Goal: Task Accomplishment & Management: Manage account settings

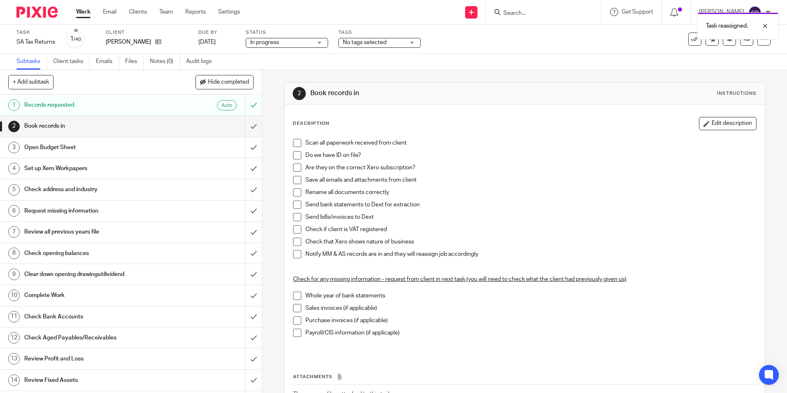
click at [288, 82] on div "2 Book records in Instructions Description Edit description Scan all paperwork …" at bounding box center [524, 263] width 481 height 386
click at [75, 11] on div "Work Email Clients Team Reports Settings Work Email Clients Team Reports Settin…" at bounding box center [160, 12] width 184 height 24
click at [79, 9] on link "Work" at bounding box center [83, 12] width 14 height 8
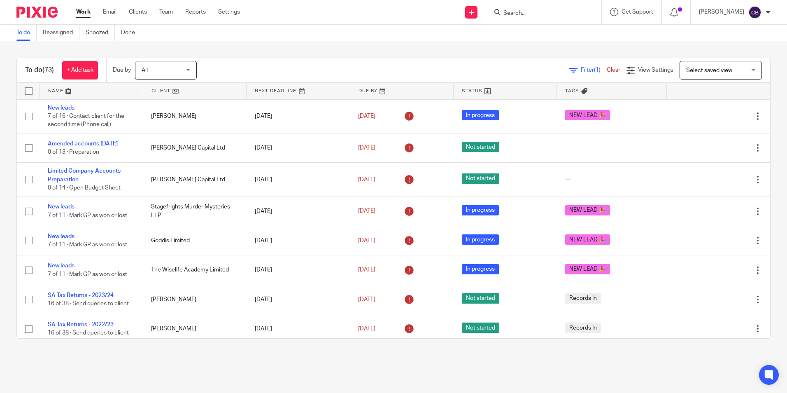
click at [578, 65] on div "Filter (1) Clear View Settings View Settings (1) Filters Clear Save Manage save…" at bounding box center [490, 70] width 559 height 19
click at [581, 68] on span "Filter (1)" at bounding box center [594, 70] width 26 height 6
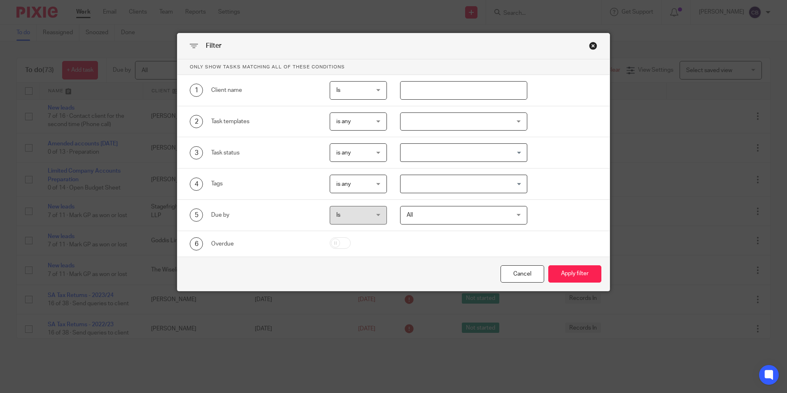
click at [507, 84] on input "text" at bounding box center [463, 90] width 127 height 19
type input "origina"
click at [549, 265] on button "Apply filter" at bounding box center [575, 274] width 53 height 18
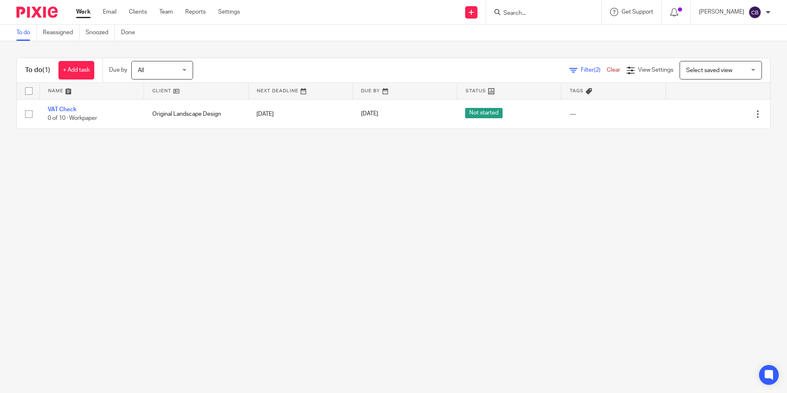
click at [252, 198] on main "To do Reassigned Snoozed Done To do (1) + Add task Due by All All Today Tomorro…" at bounding box center [393, 196] width 787 height 393
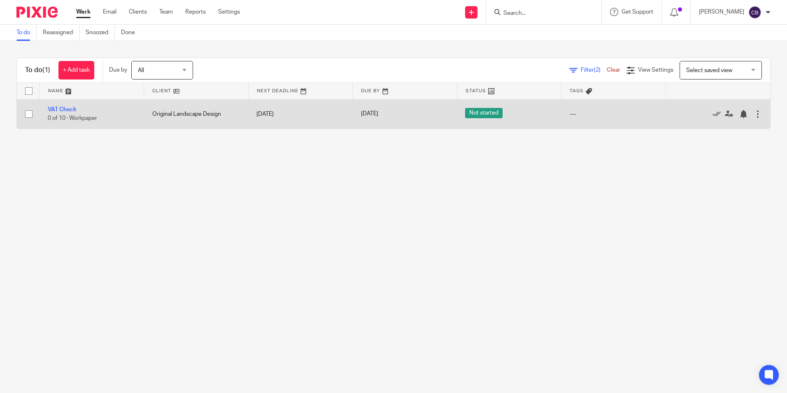
click at [77, 111] on td "VAT Check 0 of 10 · Workpaper" at bounding box center [92, 113] width 105 height 29
click at [72, 110] on link "VAT Check" at bounding box center [62, 110] width 29 height 6
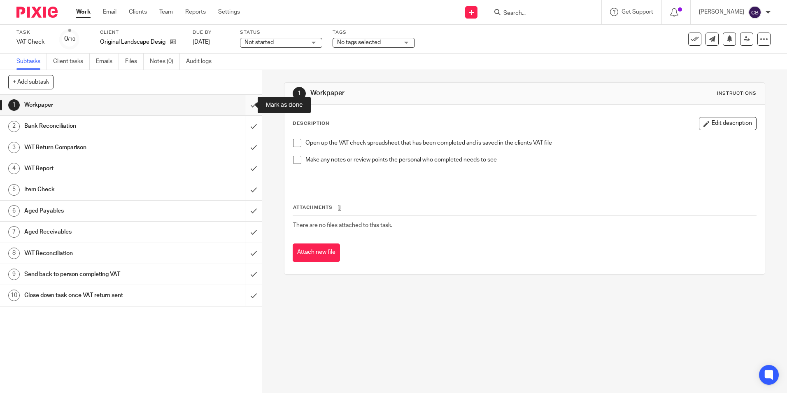
click at [250, 102] on input "submit" at bounding box center [131, 105] width 262 height 21
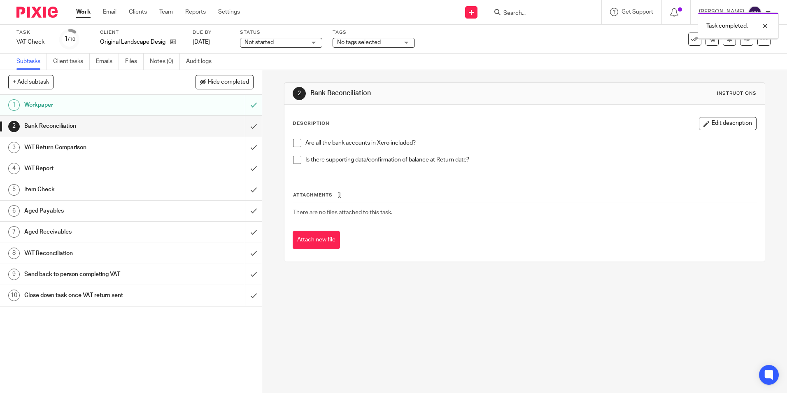
click at [247, 126] on input "submit" at bounding box center [131, 126] width 262 height 21
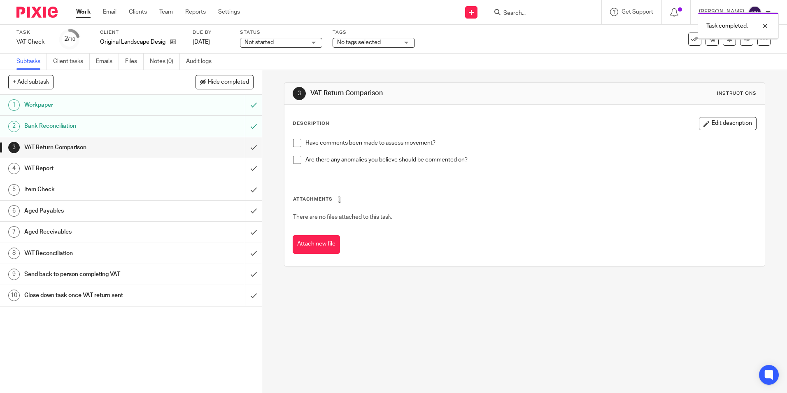
click at [246, 148] on input "submit" at bounding box center [131, 147] width 262 height 21
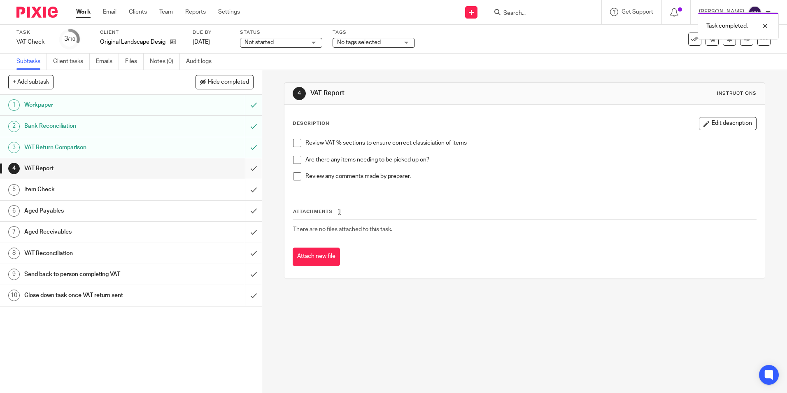
click at [245, 172] on input "submit" at bounding box center [131, 168] width 262 height 21
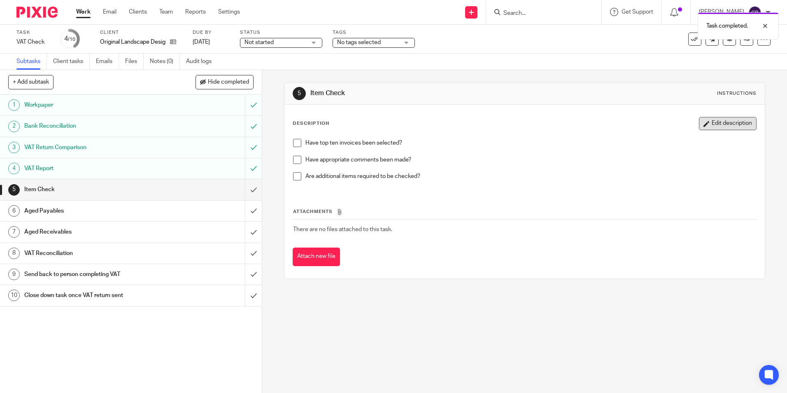
click at [704, 124] on icon "button" at bounding box center [707, 124] width 6 height 6
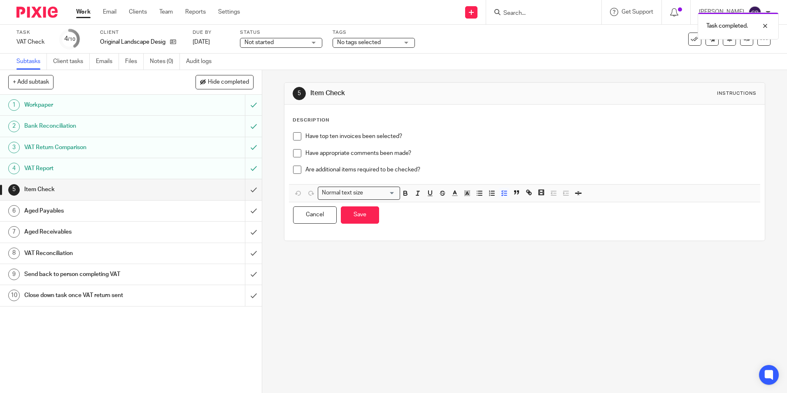
click at [300, 171] on li "Are additional items required to be checked?" at bounding box center [524, 172] width 463 height 12
click at [297, 174] on span at bounding box center [297, 170] width 8 height 8
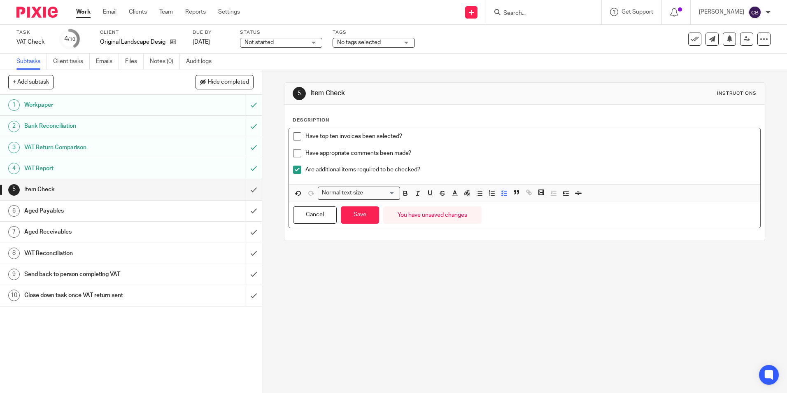
click at [449, 180] on div "Have top ten invoices been selected? Have appropriate comments been made? Are a…" at bounding box center [524, 156] width 471 height 56
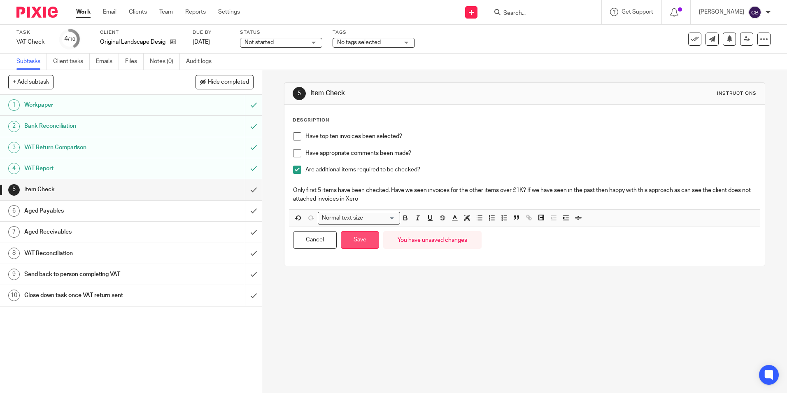
click at [358, 238] on button "Save" at bounding box center [360, 240] width 38 height 18
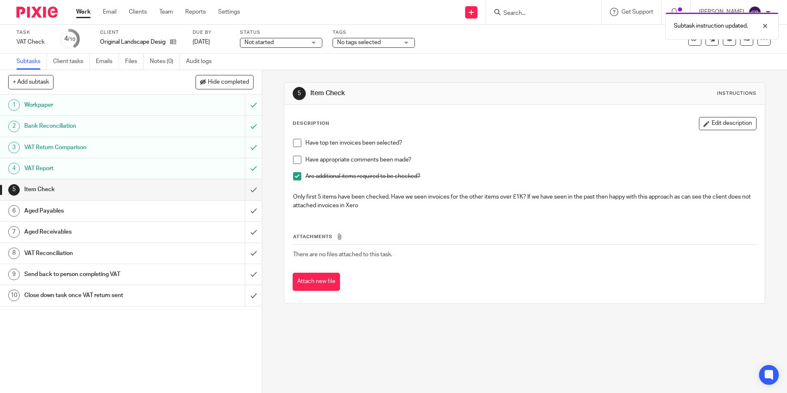
click at [120, 205] on h1 "Aged Payables" at bounding box center [95, 211] width 142 height 12
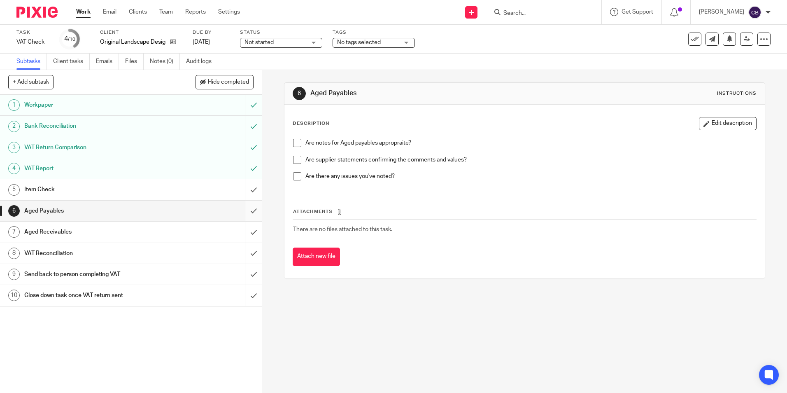
click at [248, 207] on input "submit" at bounding box center [131, 211] width 262 height 21
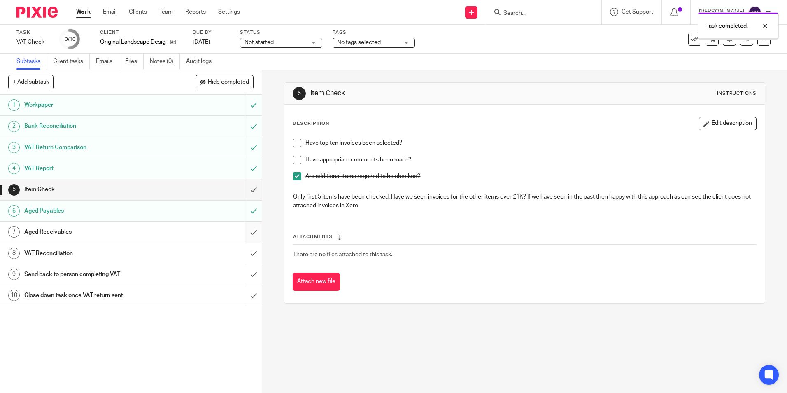
click at [242, 230] on input "submit" at bounding box center [131, 232] width 262 height 21
click at [127, 249] on h1 "VAT Reconciliation" at bounding box center [95, 253] width 142 height 12
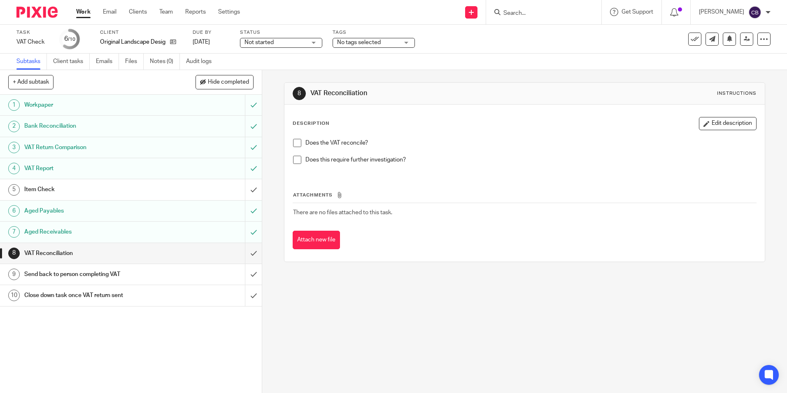
click at [363, 161] on p "Does this require further investigation?" at bounding box center [531, 160] width 451 height 8
click at [293, 160] on span at bounding box center [297, 160] width 8 height 8
click at [710, 124] on button "Edit description" at bounding box center [728, 123] width 58 height 13
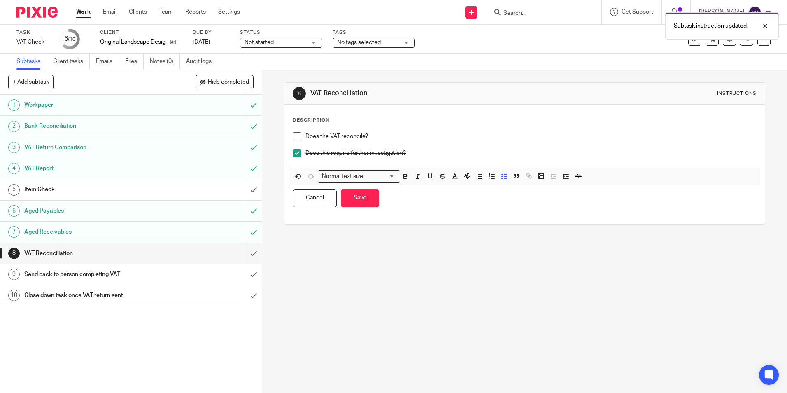
click at [454, 159] on div "Does this require further investigation?" at bounding box center [531, 155] width 451 height 12
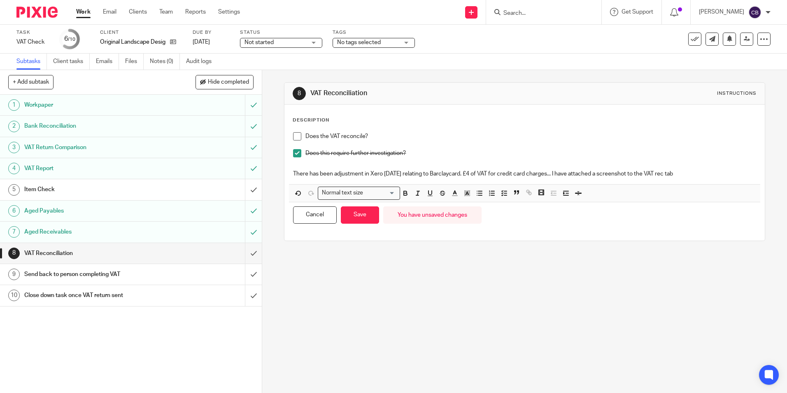
click at [697, 177] on p "There has been adjustment in Xero yesterday relating to Barclaycard. £4 of VAT …" at bounding box center [524, 174] width 463 height 8
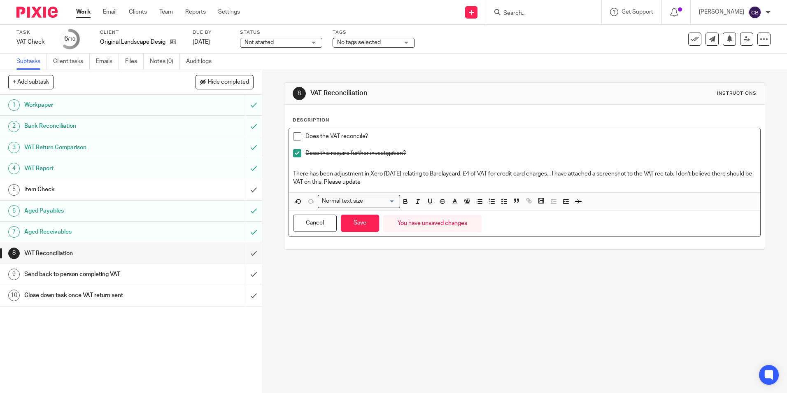
click at [409, 172] on p "There has been adjustment in Xero yesterday relating to Barclaycard. £4 of VAT …" at bounding box center [524, 178] width 463 height 17
click at [522, 183] on p "There has been adjustment in Xero yesterday by the client relating to Barclayca…" at bounding box center [524, 178] width 463 height 17
click at [364, 230] on button "Save" at bounding box center [360, 224] width 38 height 18
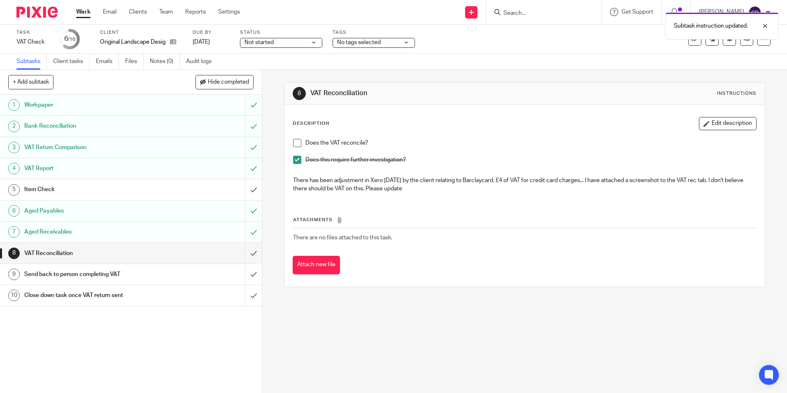
click at [188, 274] on div "Send back to person completing VAT" at bounding box center [130, 274] width 213 height 12
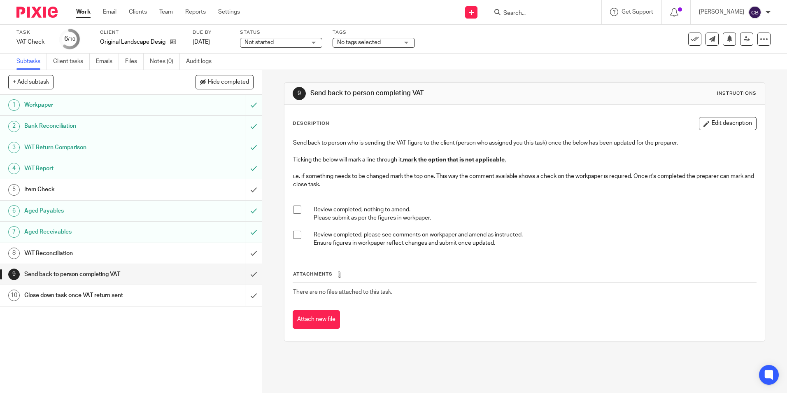
click at [296, 210] on span at bounding box center [297, 209] width 8 height 8
drag, startPoint x: 567, startPoint y: 243, endPoint x: 537, endPoint y: 216, distance: 40.0
click at [567, 243] on p "Review completed, please see comments on workpaper and amend as instructed. Ens…" at bounding box center [535, 239] width 442 height 17
click at [745, 40] on link at bounding box center [746, 39] width 13 height 13
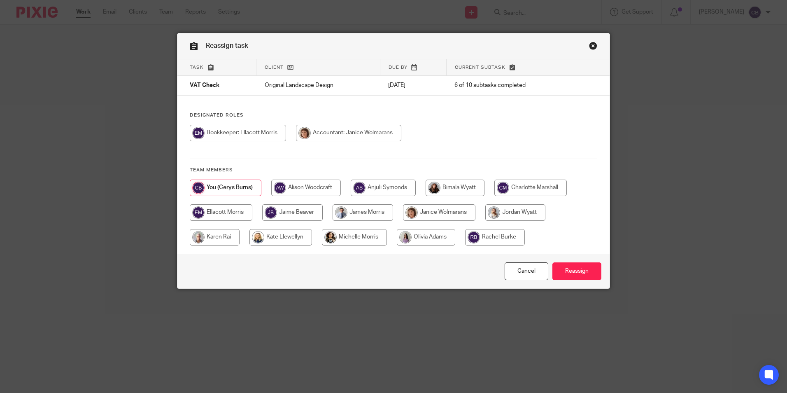
click at [436, 212] on input "radio" at bounding box center [439, 212] width 72 height 16
radio input "true"
click at [589, 273] on input "Reassign" at bounding box center [577, 271] width 49 height 18
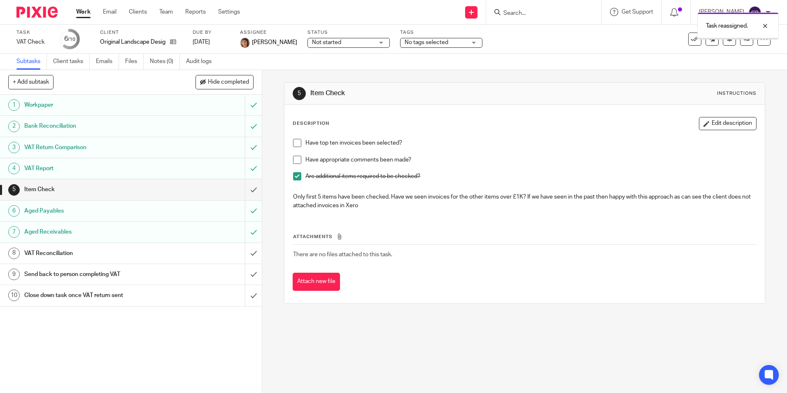
click at [462, 363] on div "5 Item Check Instructions Description Edit description Have top ten invoices be…" at bounding box center [524, 231] width 525 height 323
drag, startPoint x: 508, startPoint y: 364, endPoint x: 512, endPoint y: 392, distance: 29.1
click at [508, 365] on div "5 Item Check Instructions Description Edit description Have top ten invoices be…" at bounding box center [524, 231] width 525 height 323
click at [481, 338] on div "5 Item Check Instructions Description Edit description Have top ten invoices be…" at bounding box center [524, 231] width 525 height 323
drag, startPoint x: 445, startPoint y: 343, endPoint x: 468, endPoint y: 340, distance: 22.8
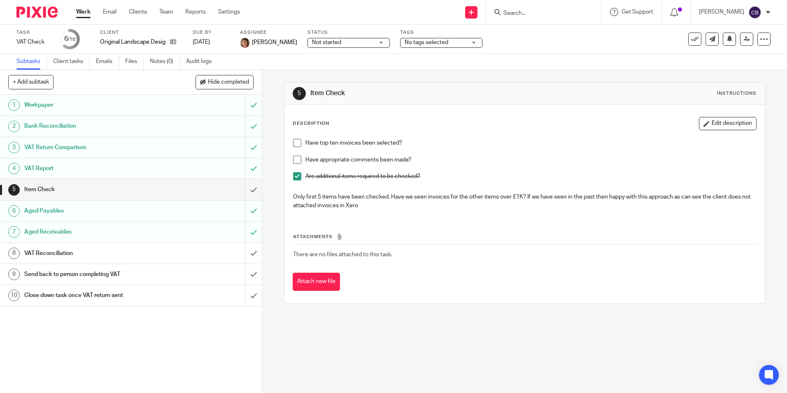
click at [445, 343] on div "5 Item Check Instructions Description Edit description Have top ten invoices be…" at bounding box center [524, 231] width 525 height 323
click at [509, 343] on div "5 Item Check Instructions Description Edit description Have top ten invoices be…" at bounding box center [524, 231] width 525 height 323
click at [266, 111] on div "5 Item Check Instructions Description Edit description Have top ten invoices be…" at bounding box center [524, 231] width 525 height 323
click at [91, 9] on link "Work" at bounding box center [83, 12] width 14 height 8
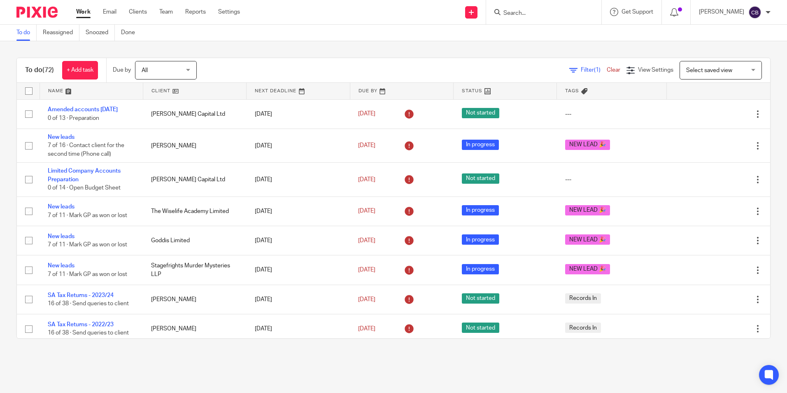
drag, startPoint x: 494, startPoint y: 350, endPoint x: 474, endPoint y: 356, distance: 20.7
click at [485, 355] on div "To do (72) + Add task Due by All All [DATE] [DATE] This week Next week This mon…" at bounding box center [393, 198] width 787 height 314
click at [448, 364] on main "To do Reassigned Snoozed Done To do (72) + Add task Due by All All [DATE] [DATE…" at bounding box center [393, 196] width 787 height 393
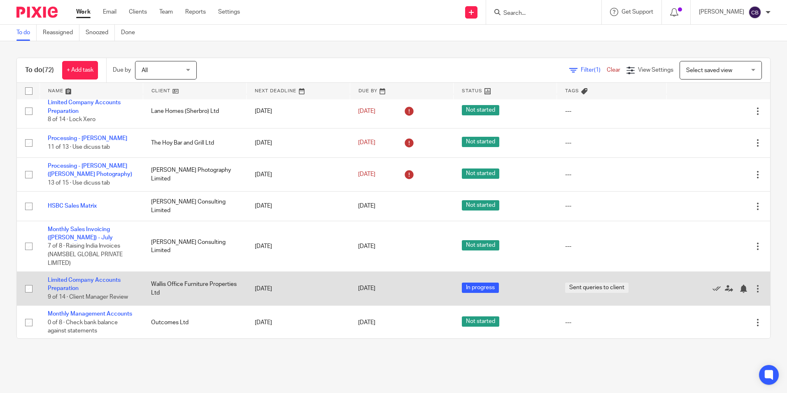
scroll to position [453, 0]
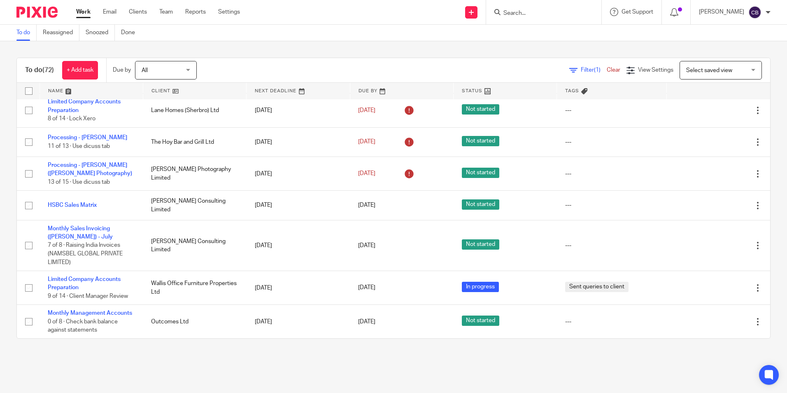
click at [235, 345] on div "To do (72) + Add task Due by All All [DATE] [DATE] This week Next week This mon…" at bounding box center [393, 198] width 787 height 314
click at [167, 345] on div "To do (72) + Add task Due by All All [DATE] [DATE] This week Next week This mon…" at bounding box center [393, 198] width 787 height 314
click at [510, 373] on main "To do Reassigned Snoozed Done To do (72) + Add task Due by All All [DATE] [DATE…" at bounding box center [393, 196] width 787 height 393
click at [506, 380] on main "To do Reassigned Snoozed Done To do (72) + Add task Due by All All [DATE] [DATE…" at bounding box center [393, 196] width 787 height 393
click at [364, 381] on main "To do Reassigned Snoozed Done To do (72) + Add task Due by All All [DATE] [DATE…" at bounding box center [393, 196] width 787 height 393
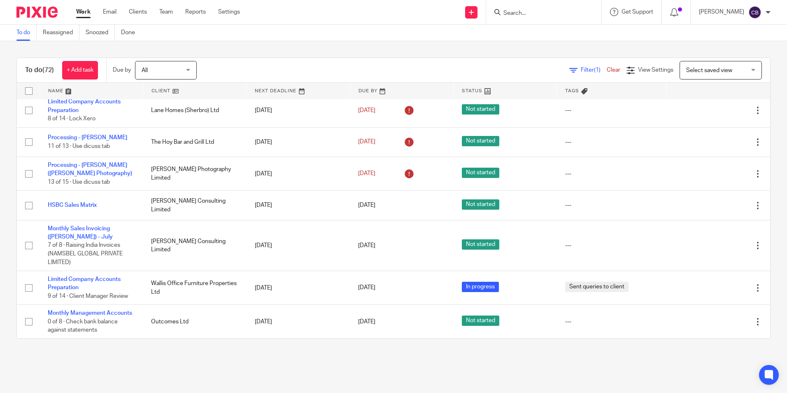
click at [363, 381] on main "To do Reassigned Snoozed Done To do (72) + Add task Due by All All [DATE] [DATE…" at bounding box center [393, 196] width 787 height 393
drag, startPoint x: 407, startPoint y: 378, endPoint x: 439, endPoint y: 392, distance: 34.8
click at [409, 378] on main "To do Reassigned Snoozed Done To do (72) + Add task Due by All All [DATE] [DATE…" at bounding box center [393, 196] width 787 height 393
click at [449, 370] on main "To do Reassigned Snoozed Done To do (72) + Add task Due by All All [DATE] [DATE…" at bounding box center [393, 196] width 787 height 393
click at [221, 364] on main "To do Reassigned Snoozed Done To do (72) + Add task Due by All All [DATE] [DATE…" at bounding box center [393, 196] width 787 height 393
